Goal: Task Accomplishment & Management: Manage account settings

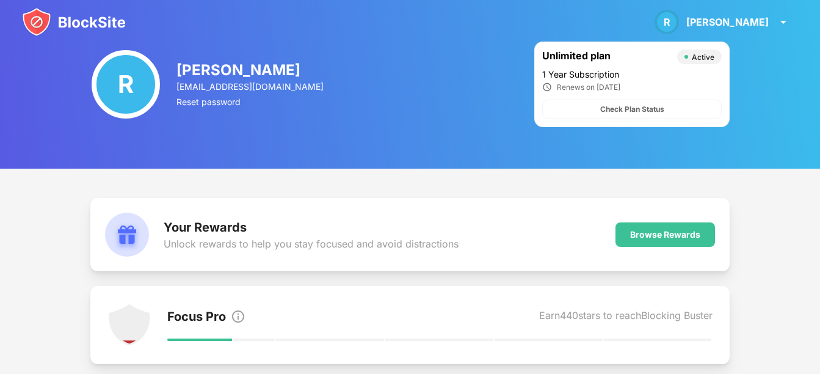
click at [82, 37] on div "R [PERSON_NAME] View Account Insights Rewards Settings Support Log Out" at bounding box center [410, 22] width 820 height 44
click at [81, 26] on img at bounding box center [74, 21] width 104 height 29
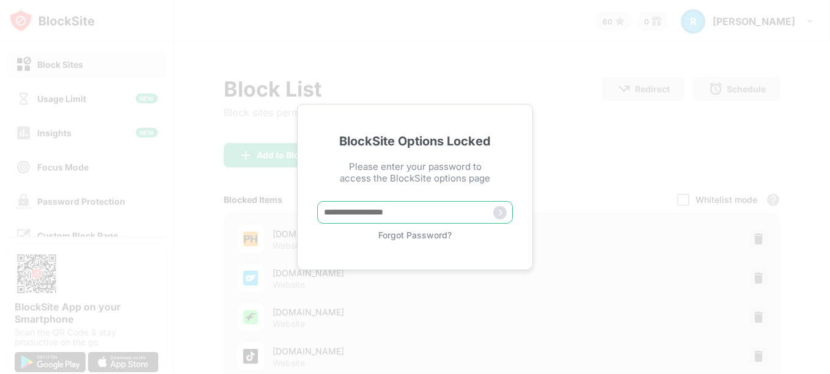
click at [425, 209] on input "text" at bounding box center [414, 212] width 195 height 23
type input "*********"
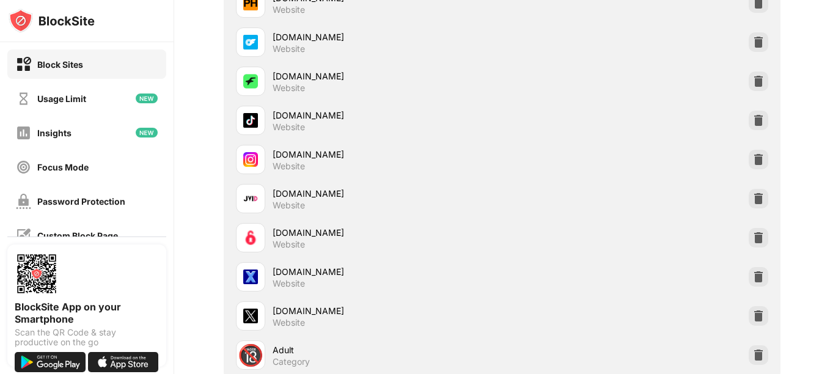
scroll to position [348, 0]
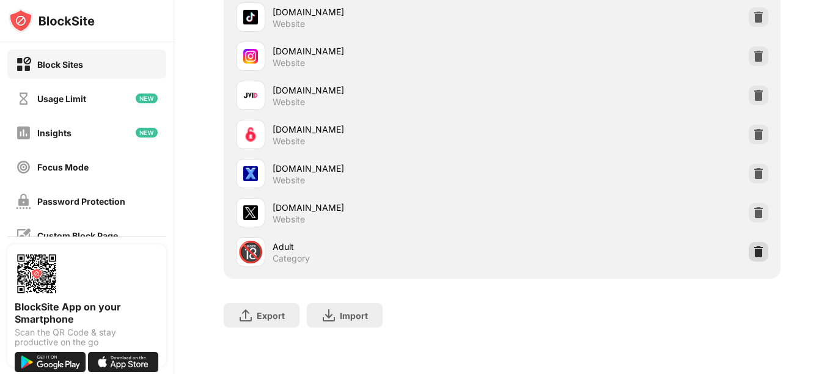
click at [757, 242] on div at bounding box center [758, 252] width 20 height 20
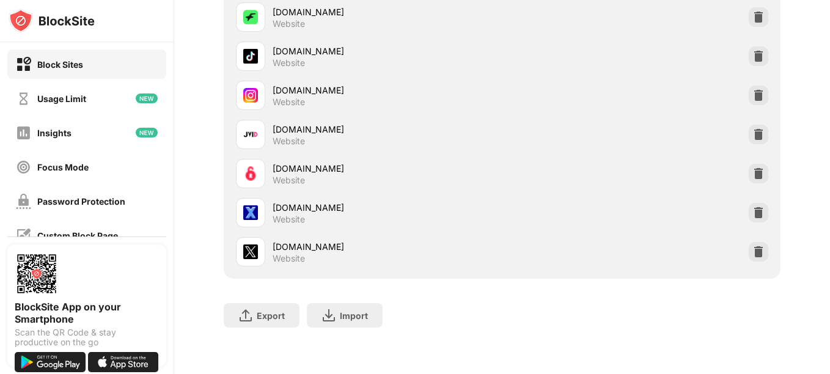
scroll to position [309, 0]
click at [752, 253] on div "x.com Website" at bounding box center [501, 251] width 541 height 39
click at [752, 246] on img at bounding box center [758, 252] width 12 height 12
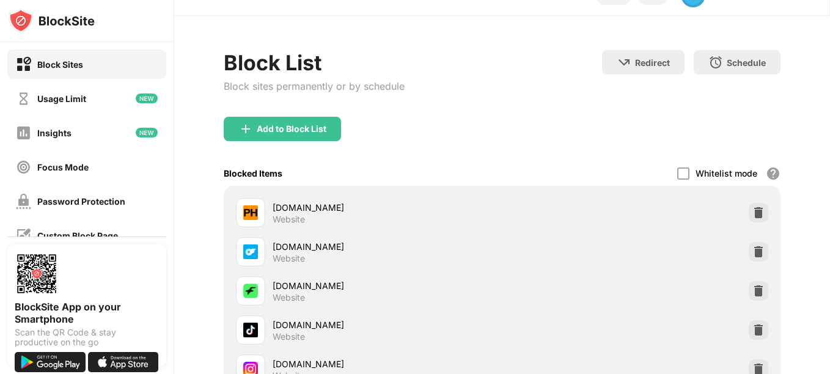
scroll to position [0, 0]
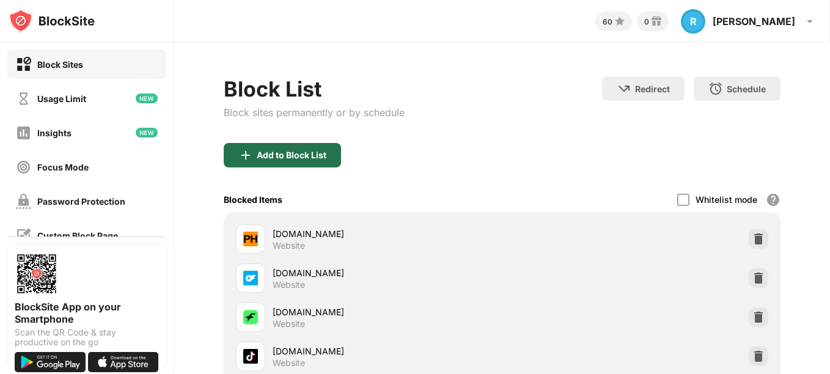
click at [300, 156] on div "Add to Block List" at bounding box center [292, 155] width 70 height 10
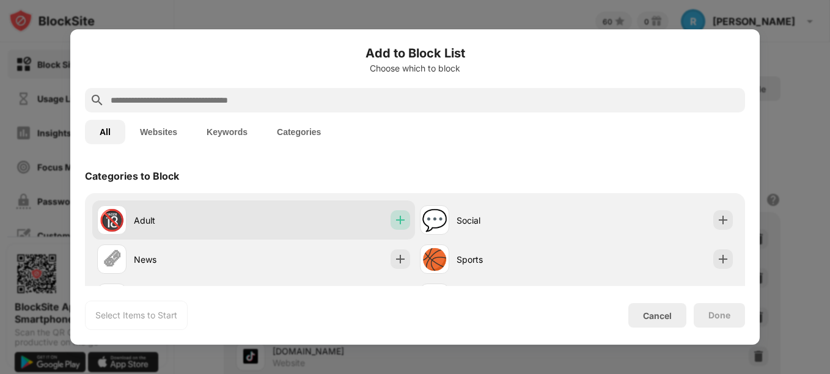
click at [398, 216] on img at bounding box center [400, 220] width 12 height 12
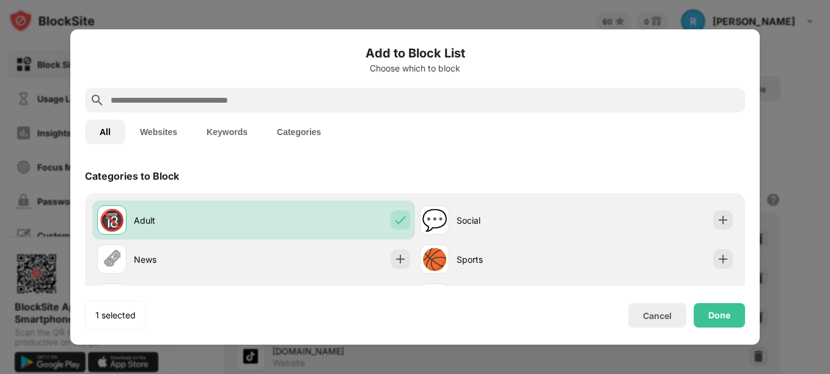
click at [373, 98] on input "text" at bounding box center [424, 100] width 630 height 15
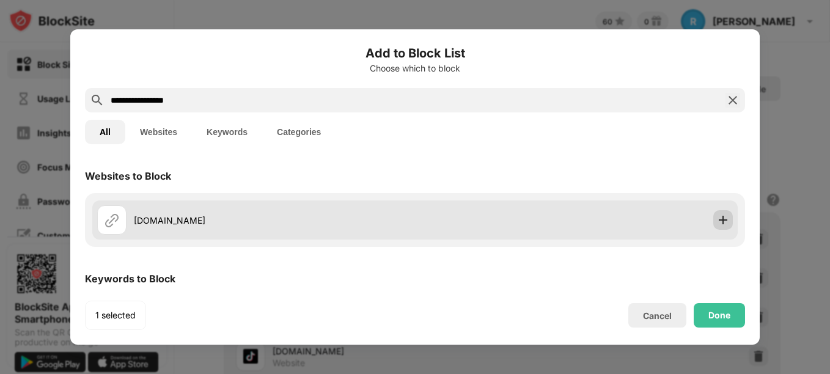
type input "**********"
click at [714, 212] on div at bounding box center [723, 220] width 20 height 20
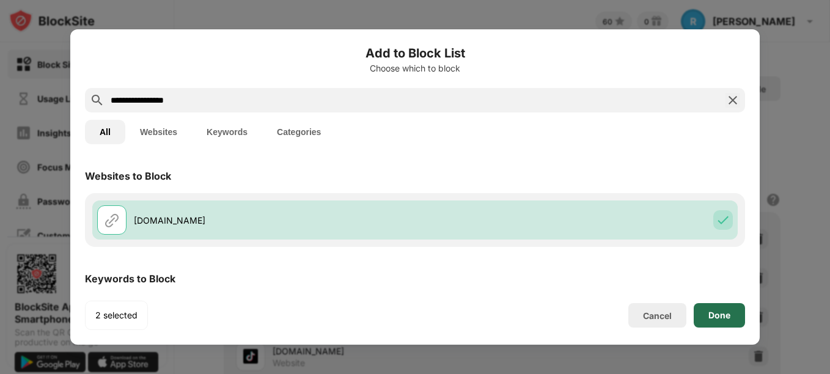
click at [712, 312] on div "Done" at bounding box center [719, 315] width 22 height 10
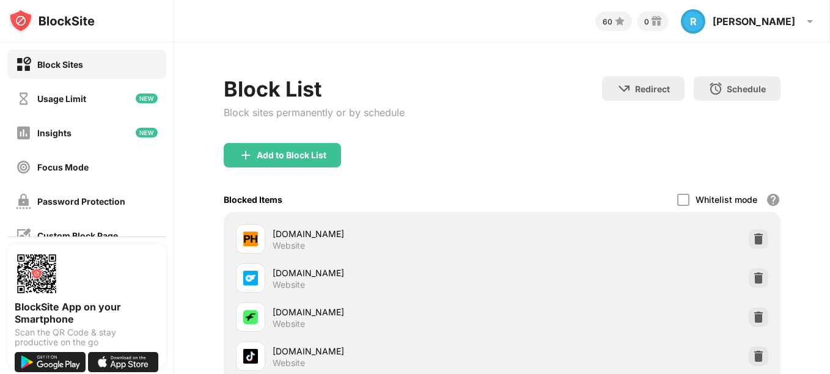
drag, startPoint x: 553, startPoint y: 20, endPoint x: 494, endPoint y: -64, distance: 102.5
click at [494, 0] on html "Block Sites Usage Limit Insights Focus Mode Password Protection Custom Block Pa…" at bounding box center [415, 187] width 830 height 374
